Goal: Task Accomplishment & Management: Manage account settings

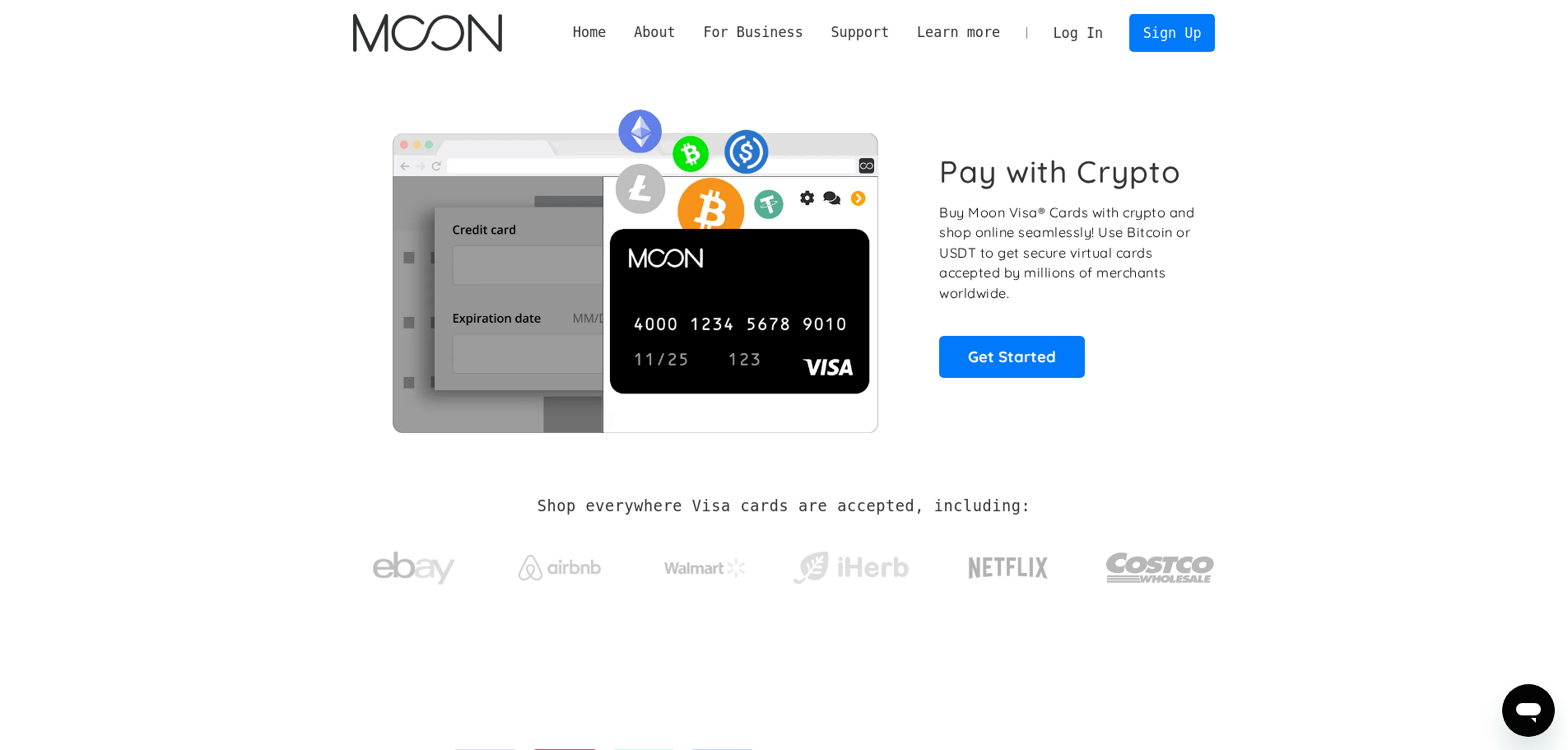
click at [1105, 31] on link "Log In" at bounding box center [1078, 33] width 77 height 36
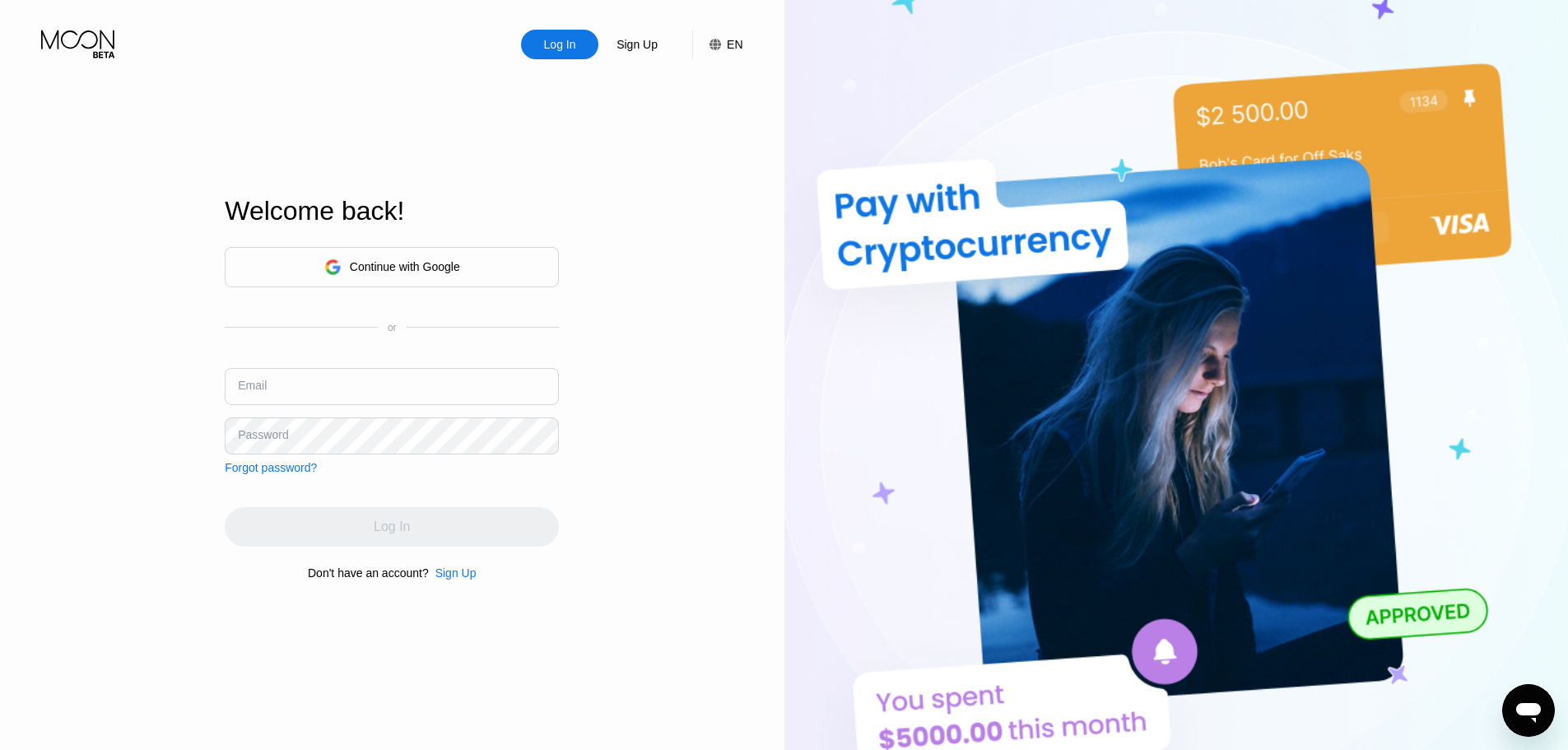
type input "[EMAIL_ADDRESS][DOMAIN_NAME]"
click at [456, 471] on div "Continue with Google or Email [EMAIL_ADDRESS][DOMAIN_NAME] Password Forgot pass…" at bounding box center [391, 361] width 334 height 227
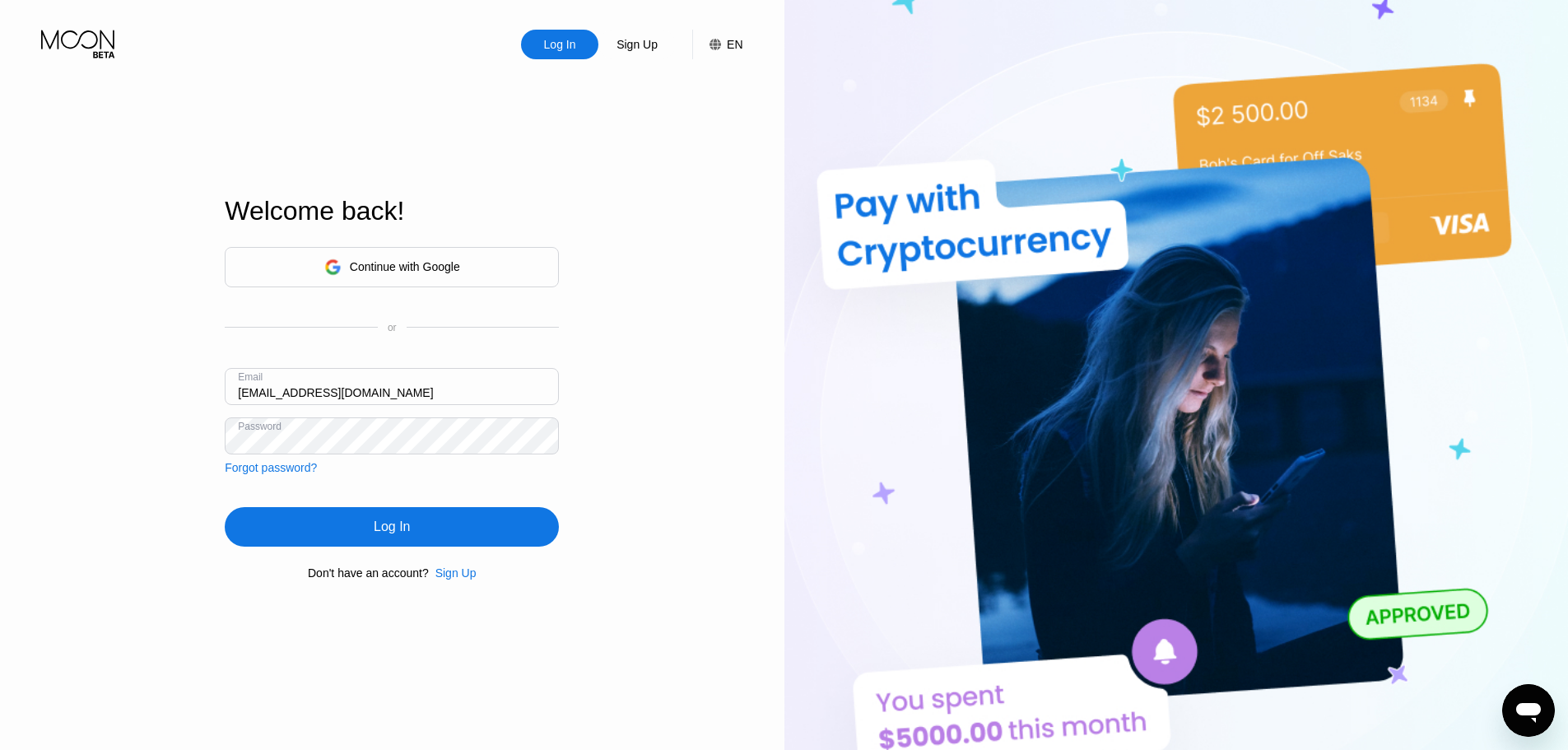
click at [424, 523] on div "Log In" at bounding box center [391, 526] width 334 height 39
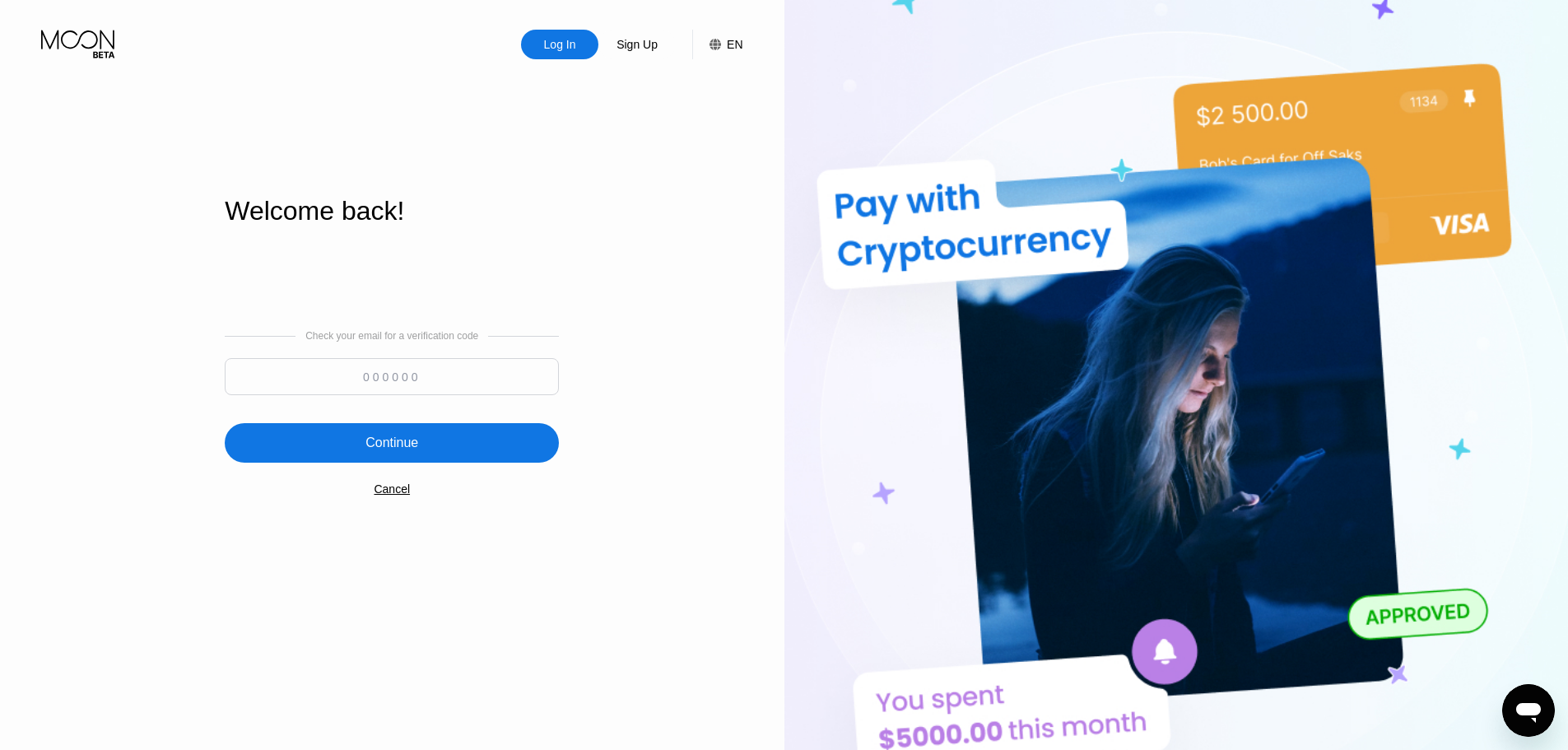
click at [414, 385] on input at bounding box center [391, 376] width 334 height 37
paste input "359863"
type input "359863"
click at [433, 453] on div "Continue" at bounding box center [391, 443] width 334 height 39
